Goal: Find specific page/section: Find specific page/section

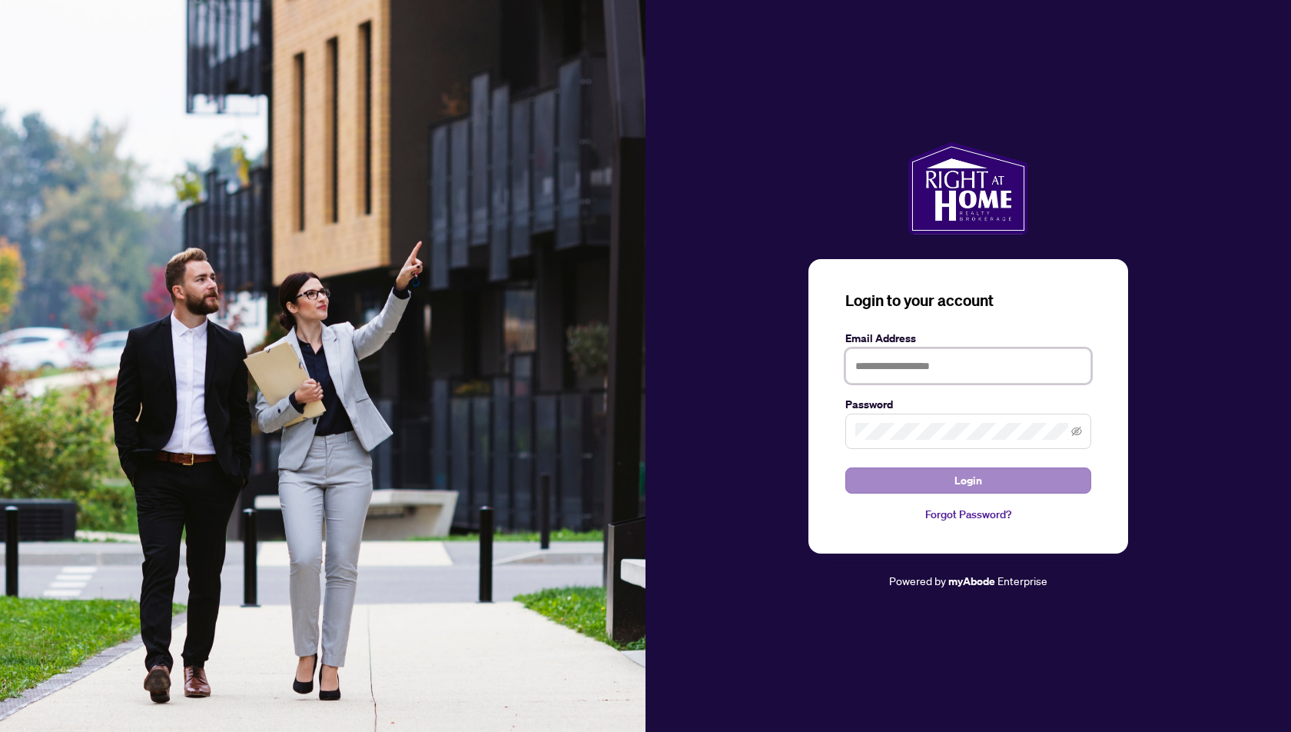
type input "**********"
click at [957, 480] on span "Login" at bounding box center [968, 480] width 28 height 25
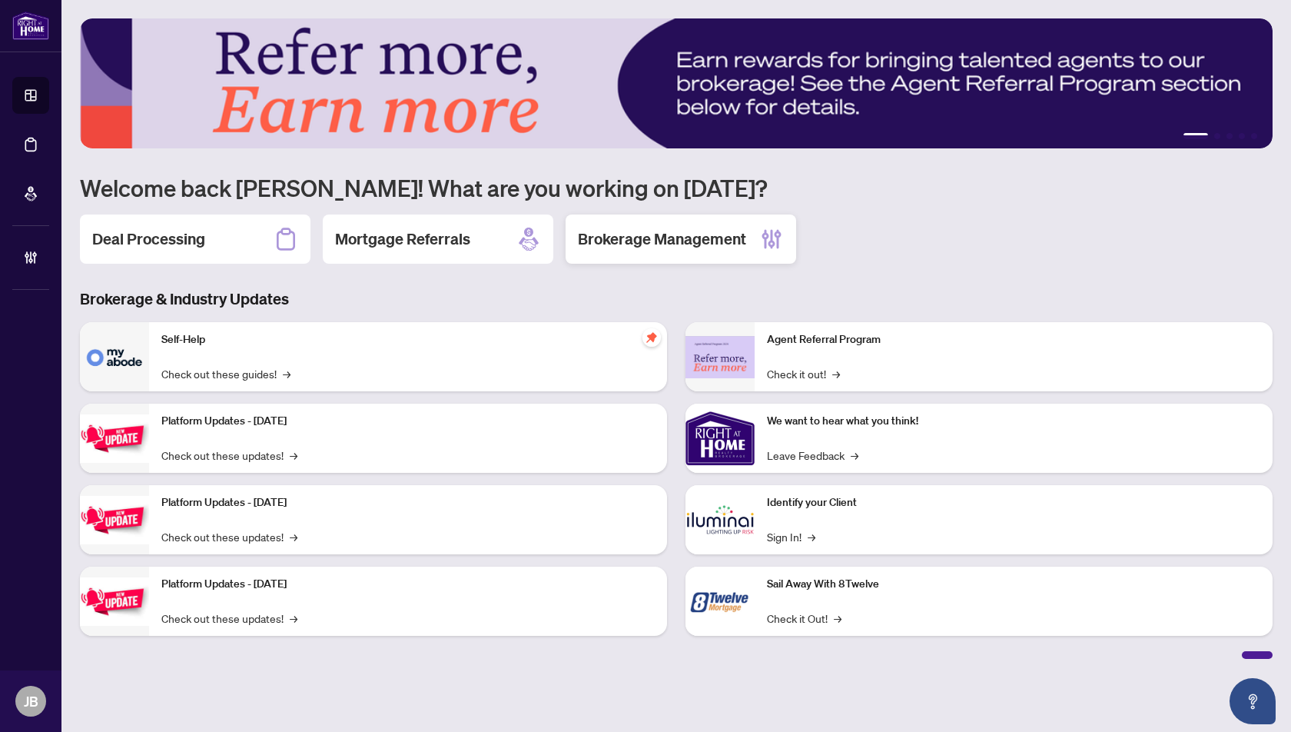
click at [632, 242] on h2 "Brokerage Management" at bounding box center [662, 239] width 168 height 22
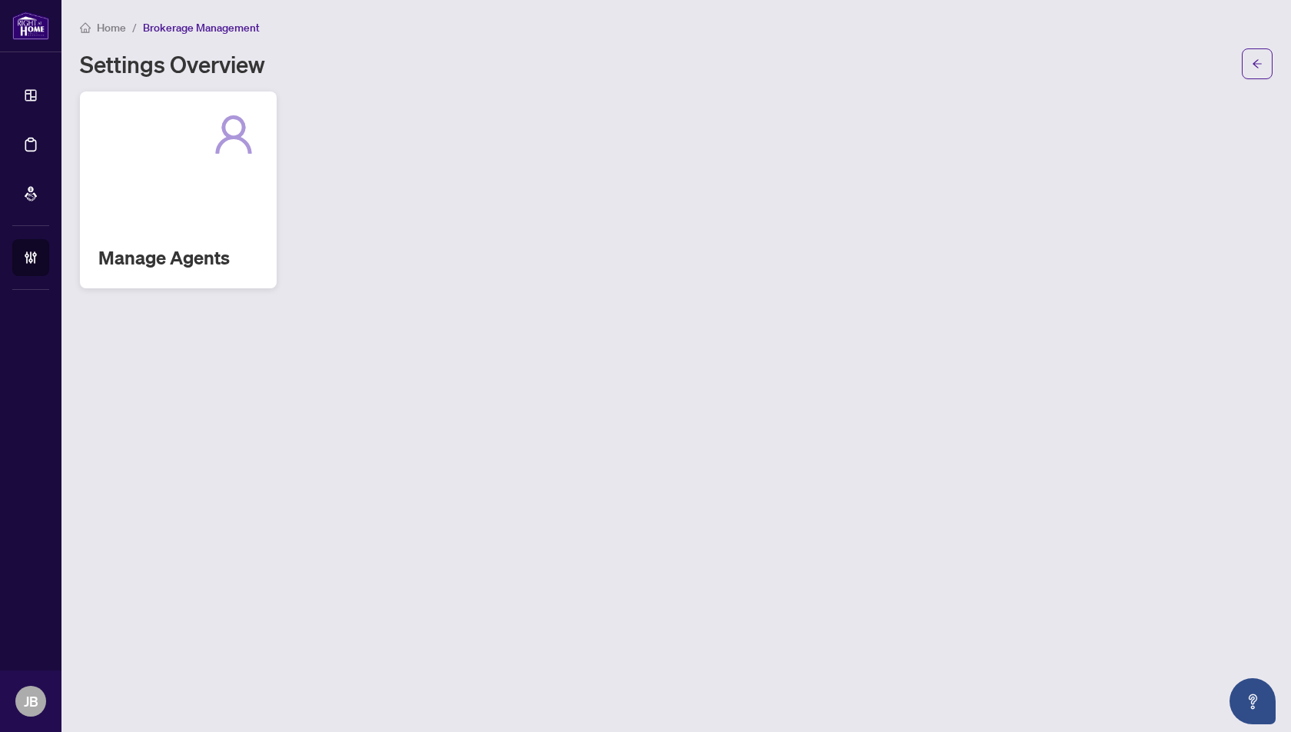
click at [218, 166] on div "Manage Agents" at bounding box center [178, 189] width 197 height 197
